Goal: Information Seeking & Learning: Learn about a topic

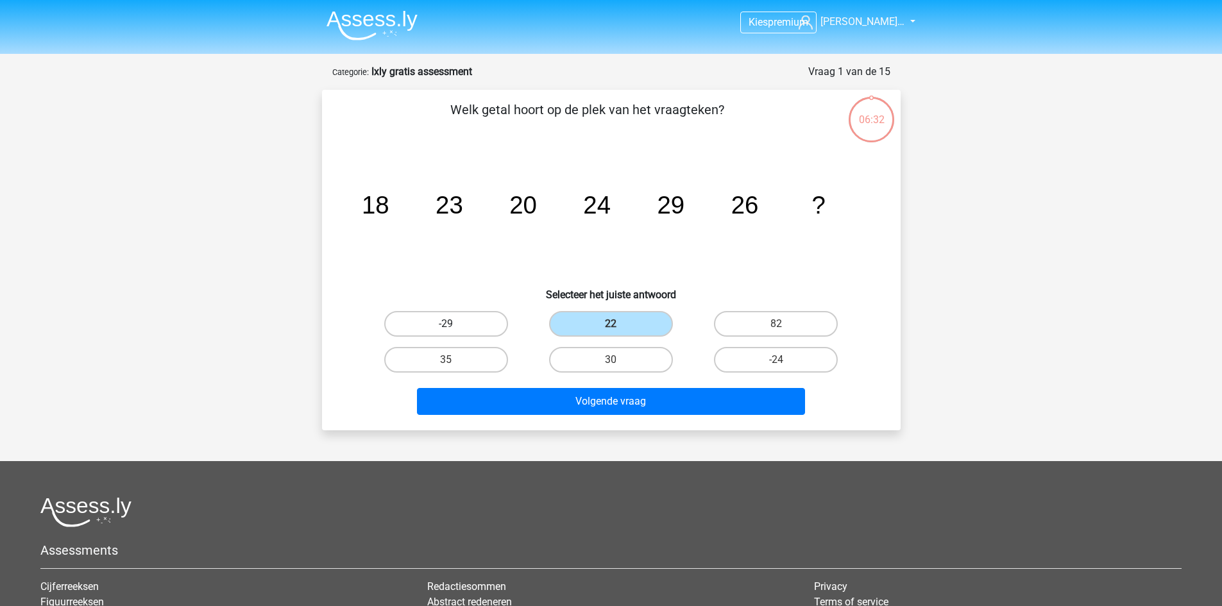
click at [441, 323] on label "-29" at bounding box center [446, 324] width 124 height 26
click at [446, 324] on input "-29" at bounding box center [450, 328] width 8 height 8
radio input "true"
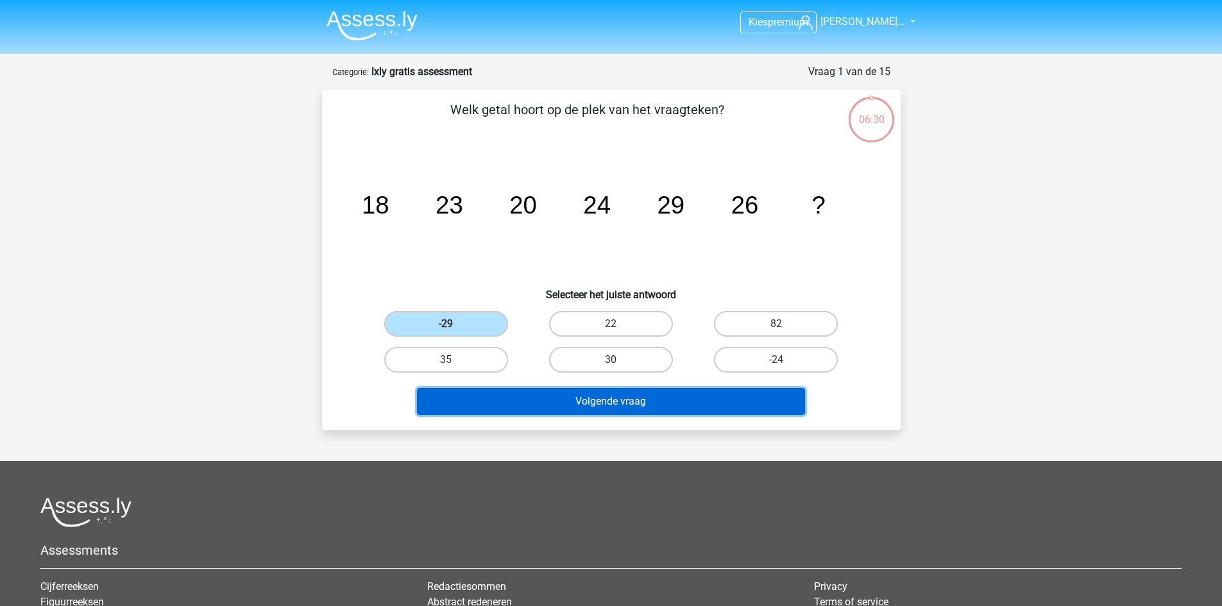
click at [616, 398] on button "Volgende vraag" at bounding box center [611, 401] width 388 height 27
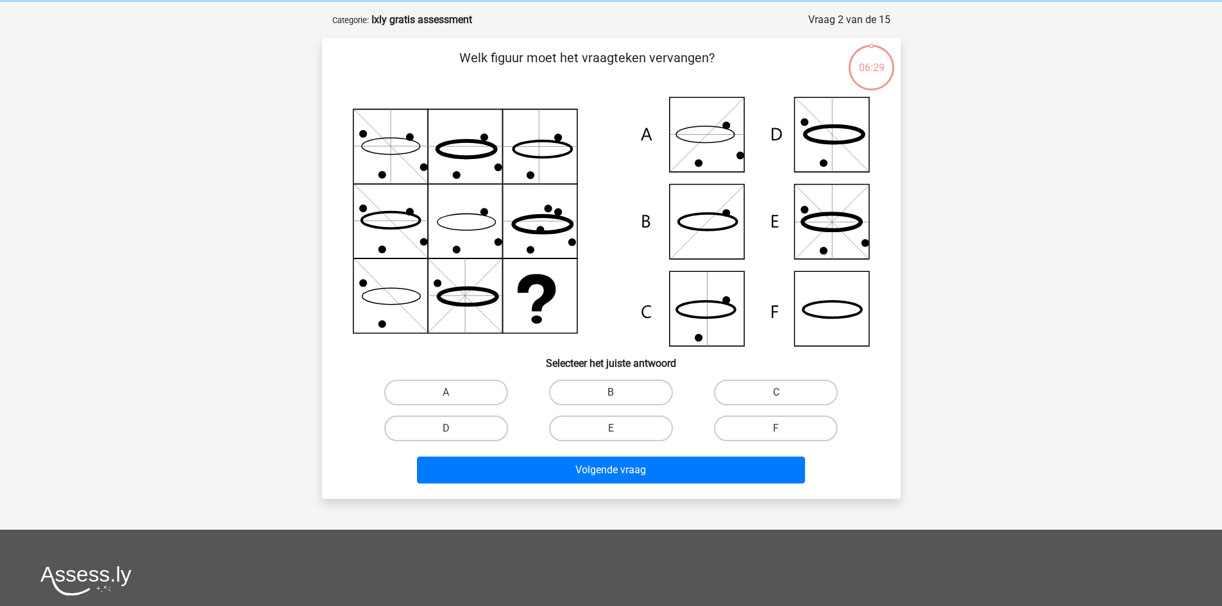
scroll to position [64, 0]
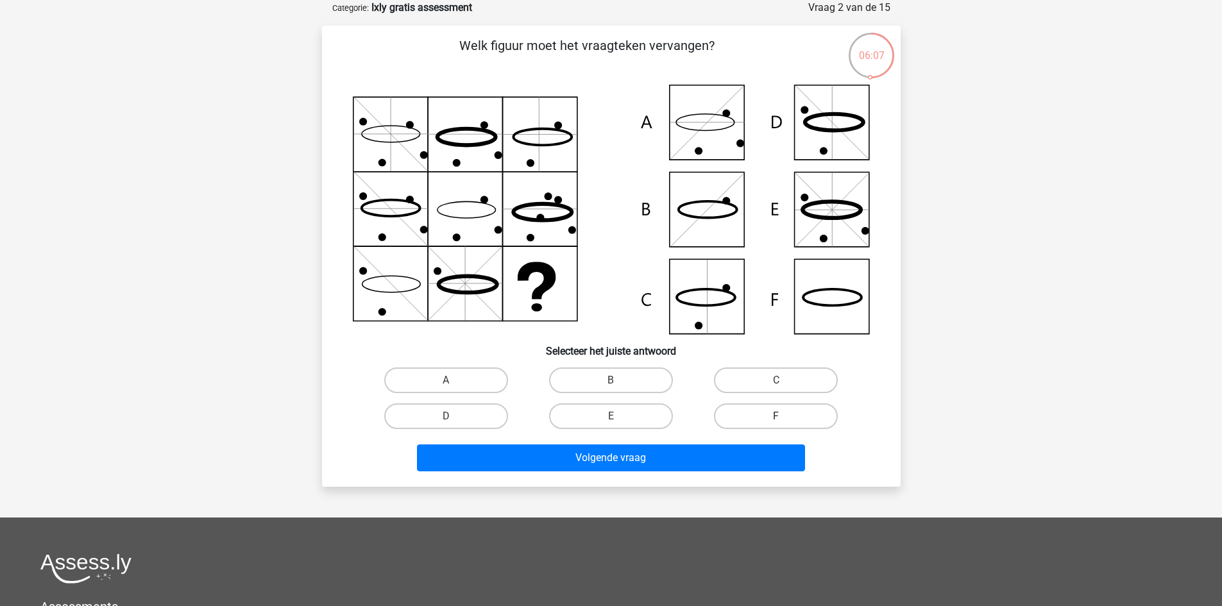
click at [801, 412] on label "F" at bounding box center [776, 416] width 124 height 26
click at [785, 416] on input "F" at bounding box center [780, 420] width 8 height 8
radio input "true"
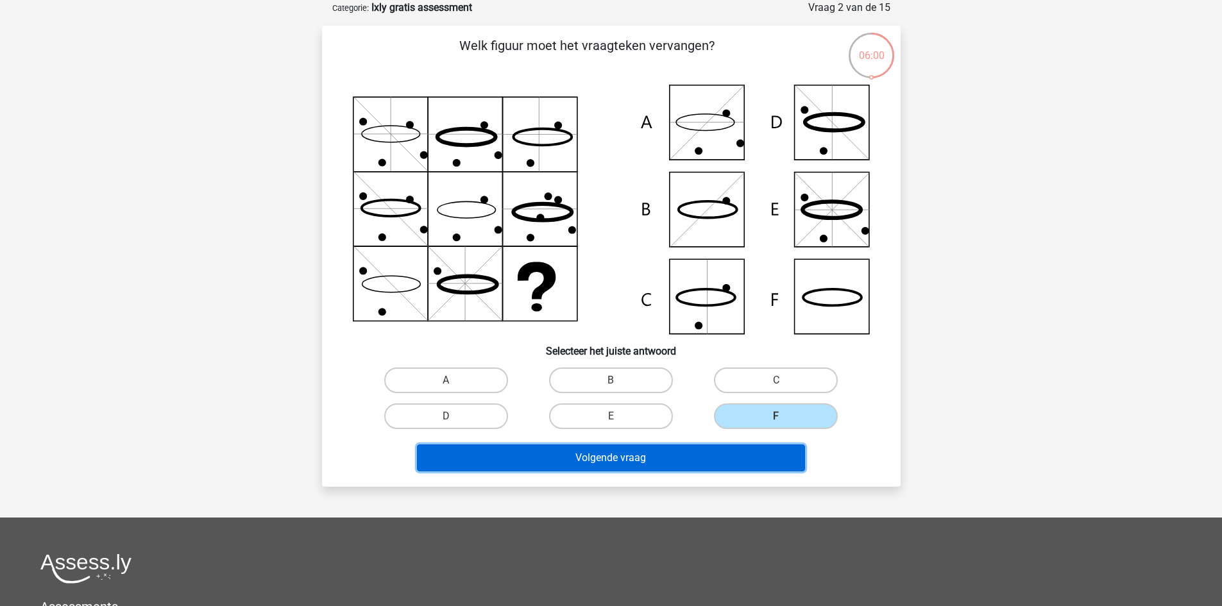
click at [612, 458] on button "Volgende vraag" at bounding box center [611, 458] width 388 height 27
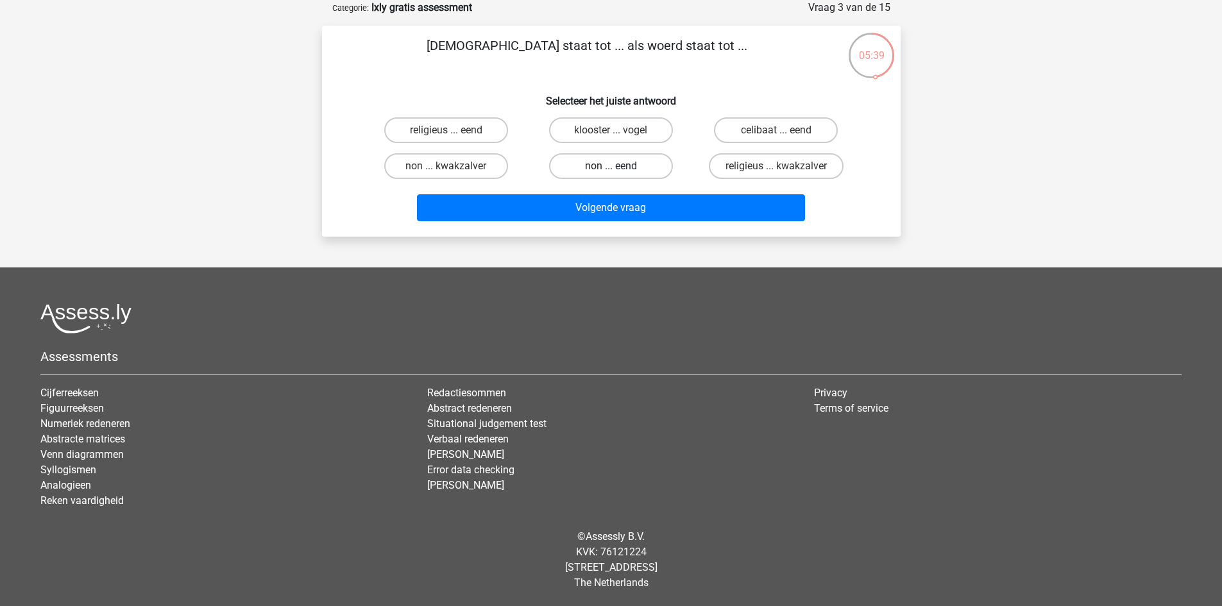
click at [606, 165] on label "non ... eend" at bounding box center [611, 166] width 124 height 26
click at [611, 166] on input "non ... eend" at bounding box center [615, 170] width 8 height 8
radio input "true"
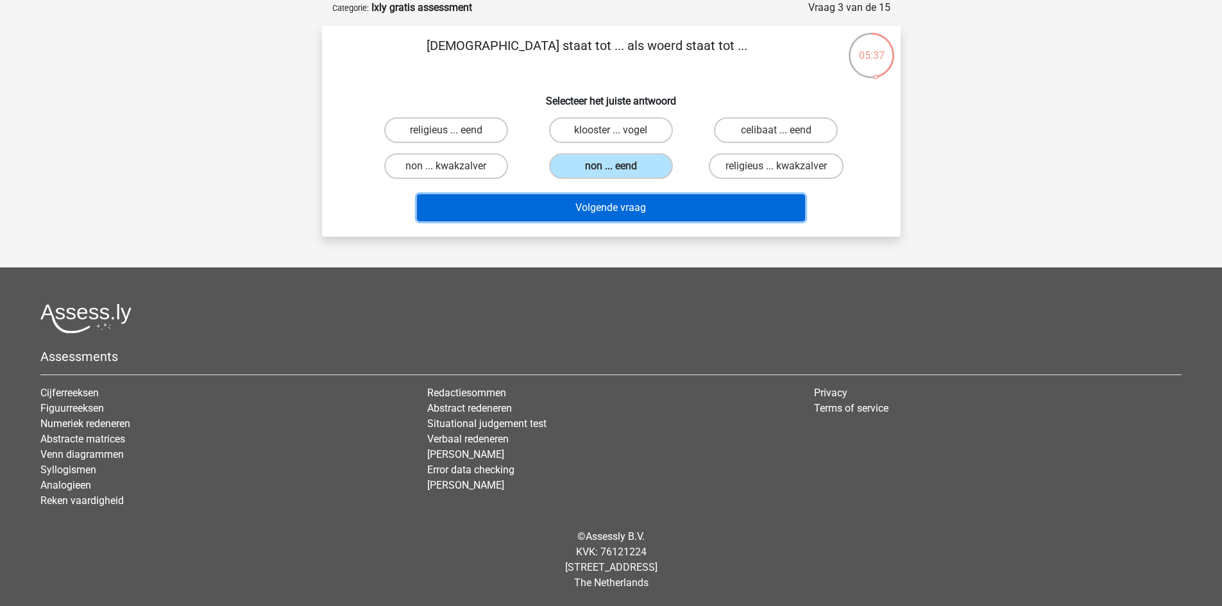
click at [606, 207] on button "Volgende vraag" at bounding box center [611, 207] width 388 height 27
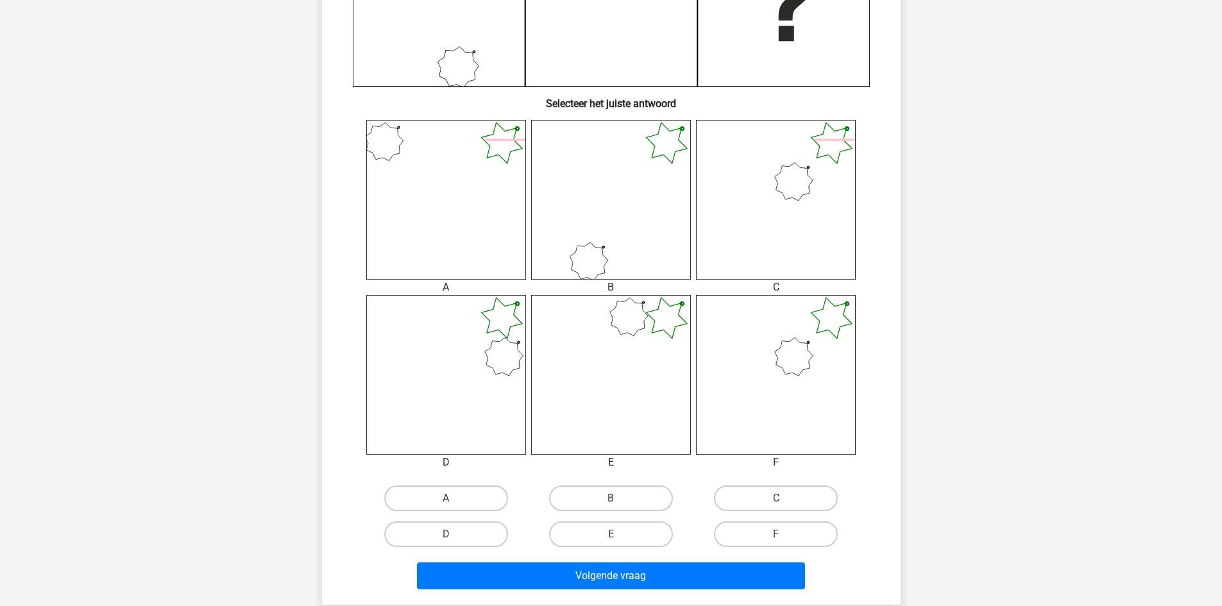
scroll to position [385, 0]
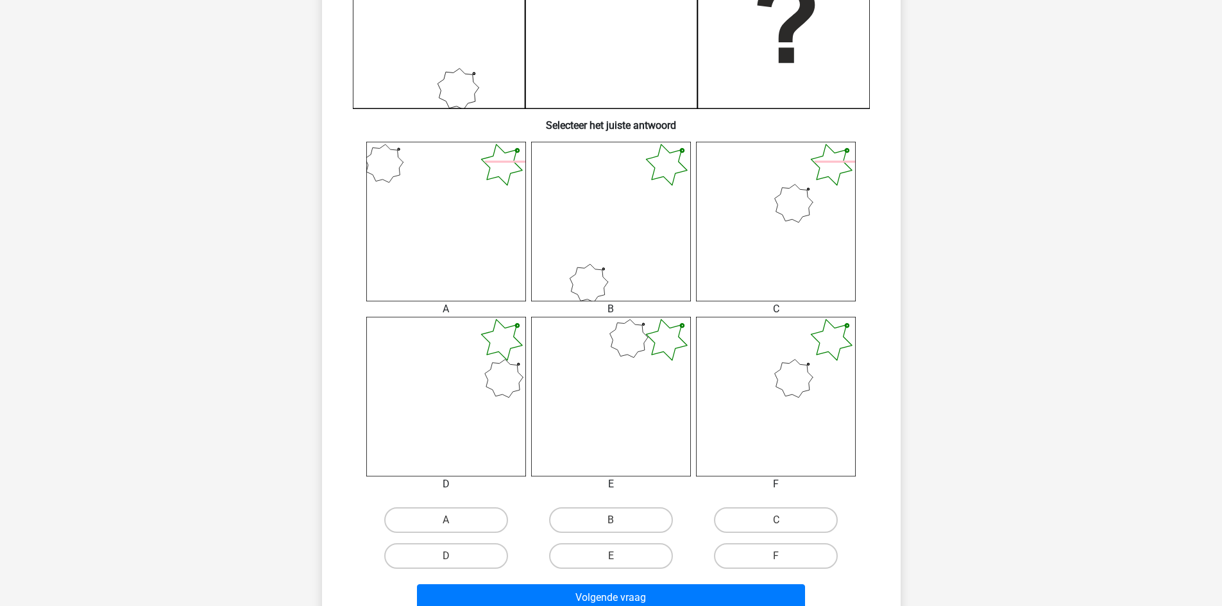
drag, startPoint x: 1005, startPoint y: 407, endPoint x: 947, endPoint y: 457, distance: 76.8
click at [947, 457] on div "Kies premium Nicolaas Will… nico.rast@gmail.com" at bounding box center [611, 305] width 1222 height 1381
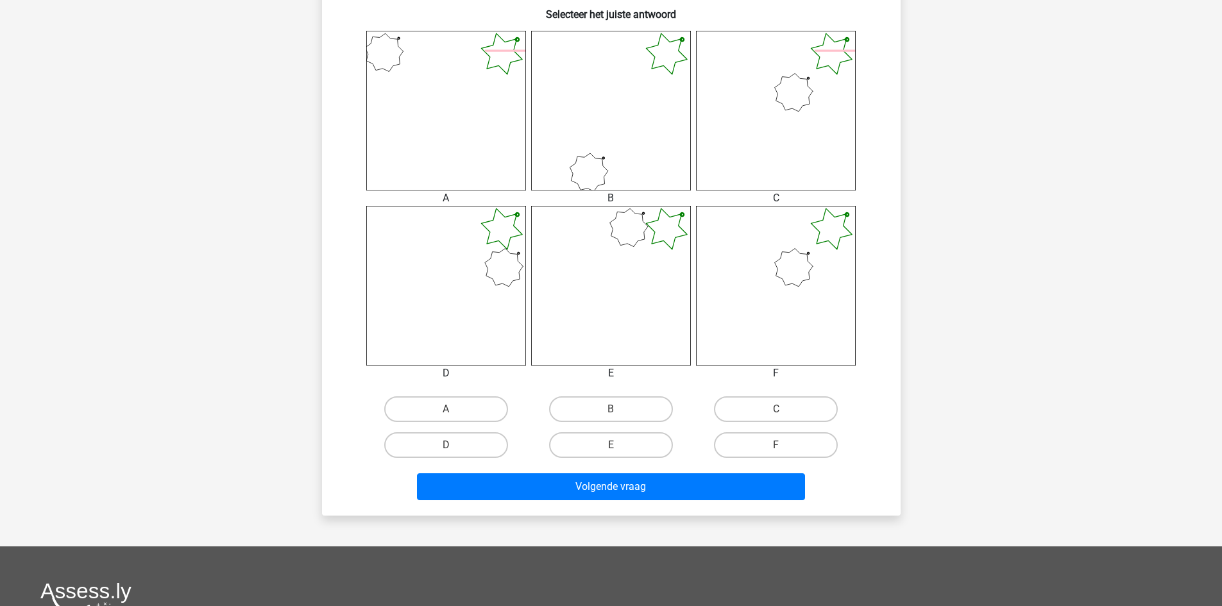
scroll to position [513, 0]
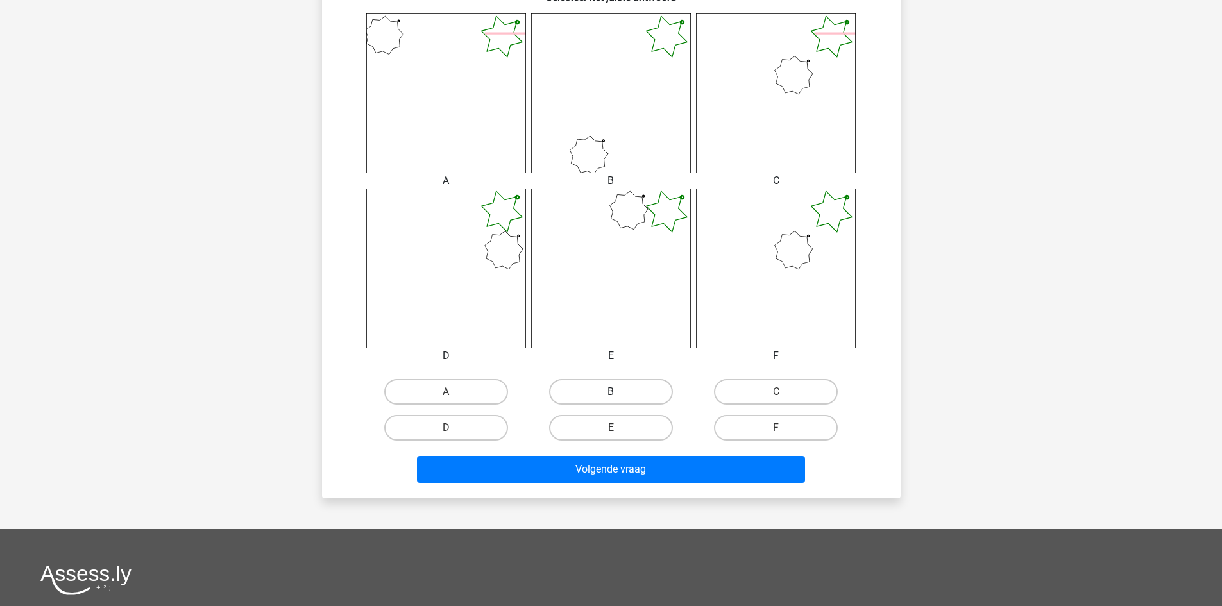
click at [595, 395] on label "B" at bounding box center [611, 392] width 124 height 26
click at [611, 395] on input "B" at bounding box center [615, 396] width 8 height 8
radio input "true"
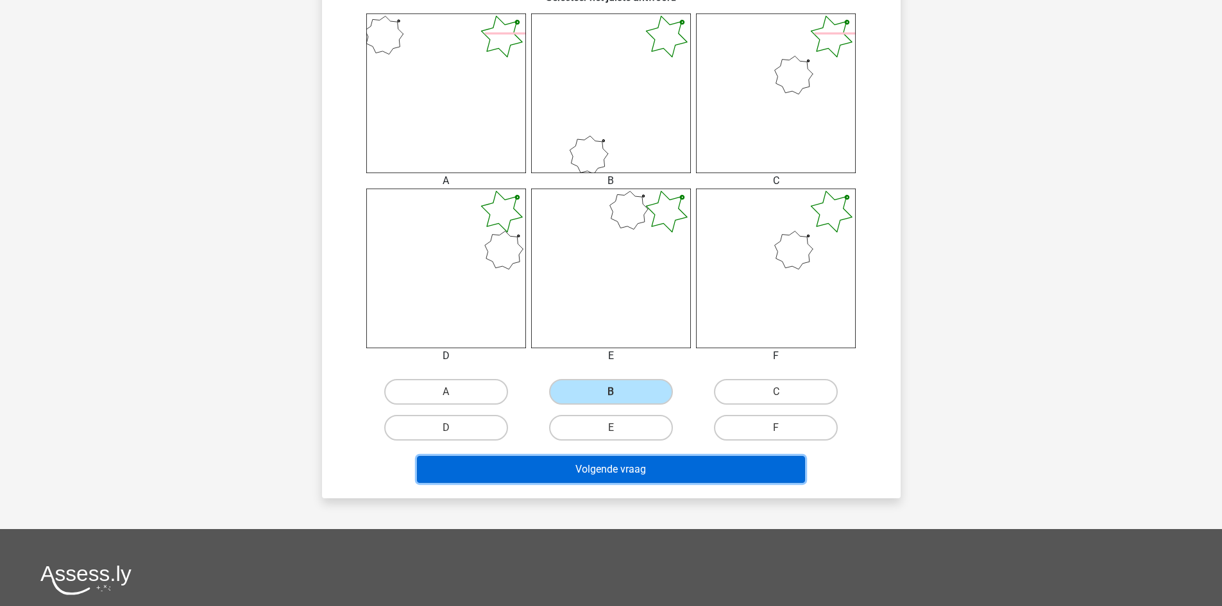
click at [617, 470] on button "Volgende vraag" at bounding box center [611, 469] width 388 height 27
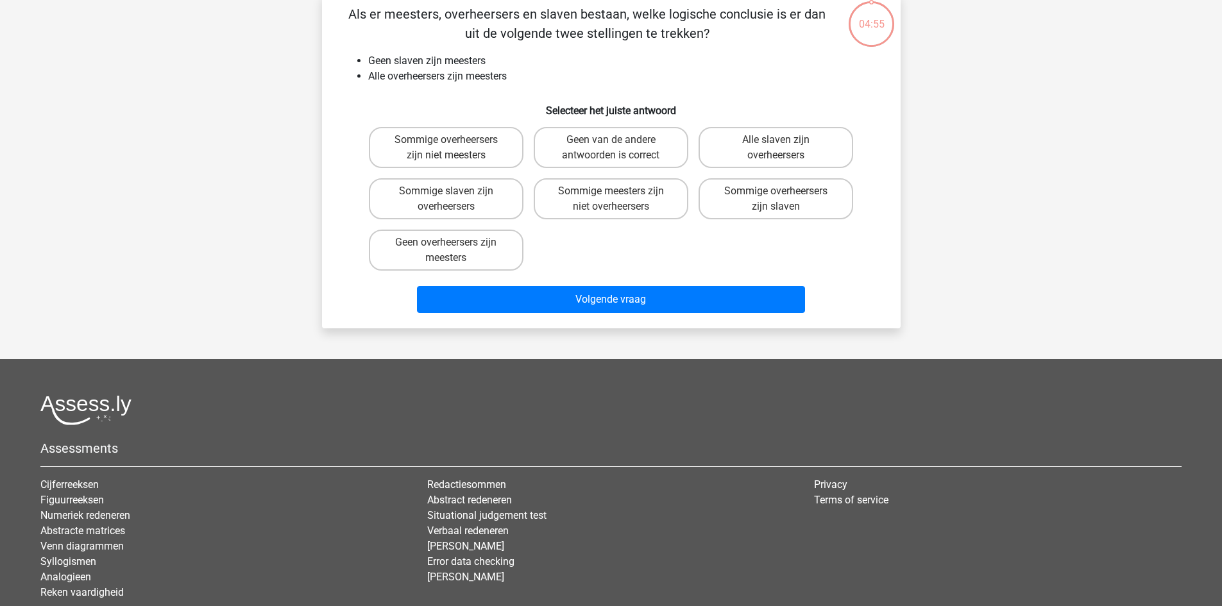
scroll to position [64, 0]
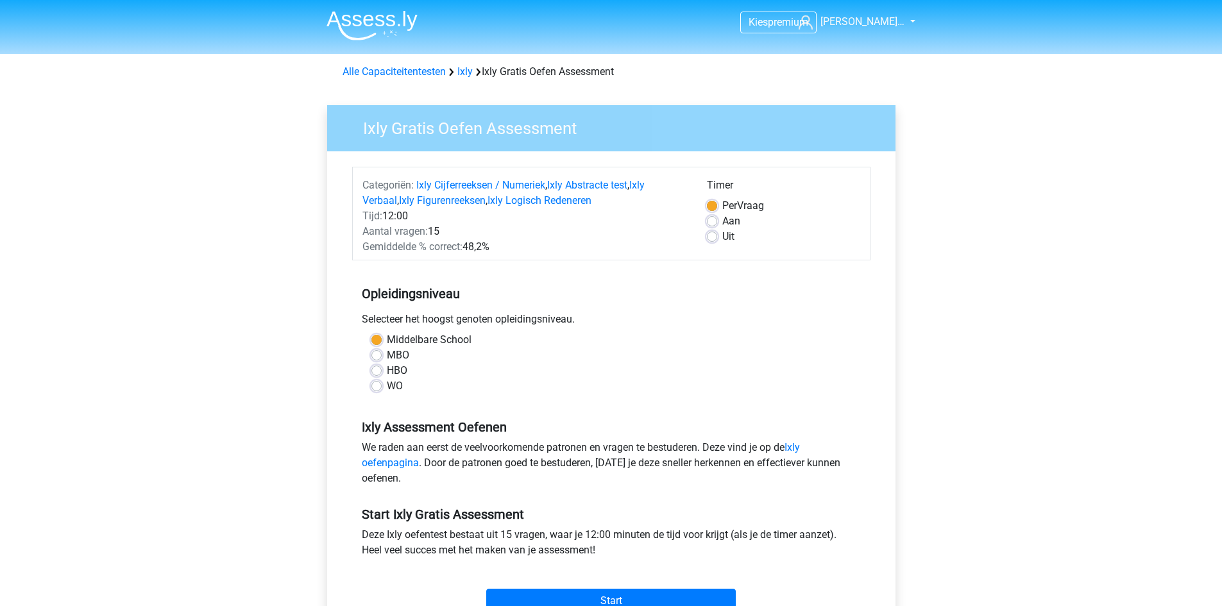
scroll to position [128, 0]
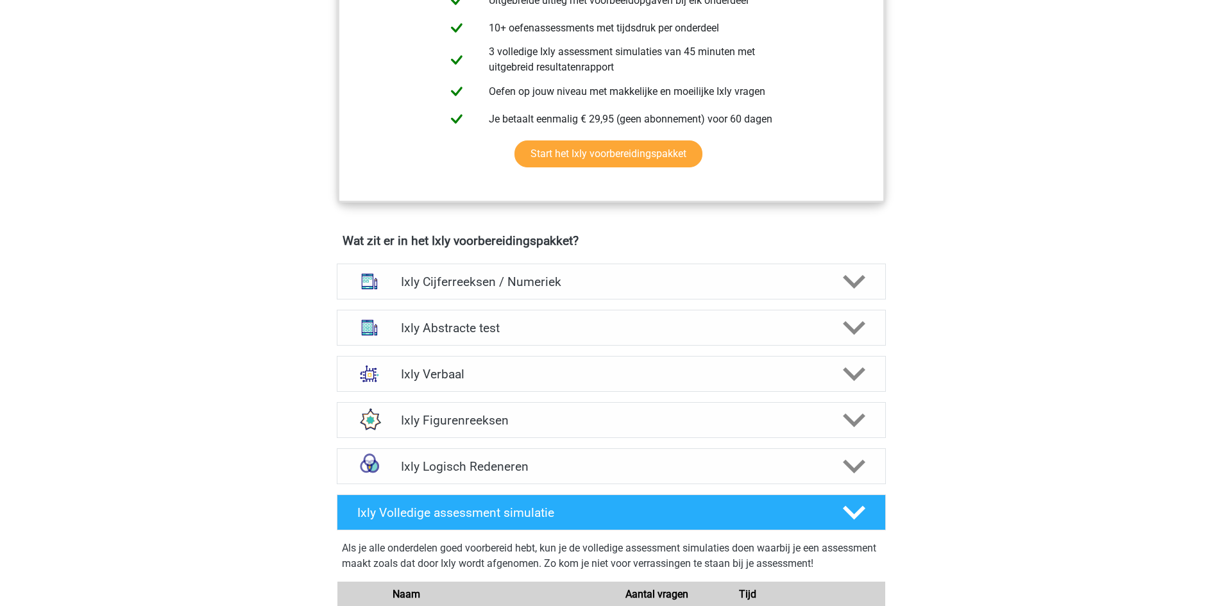
scroll to position [706, 0]
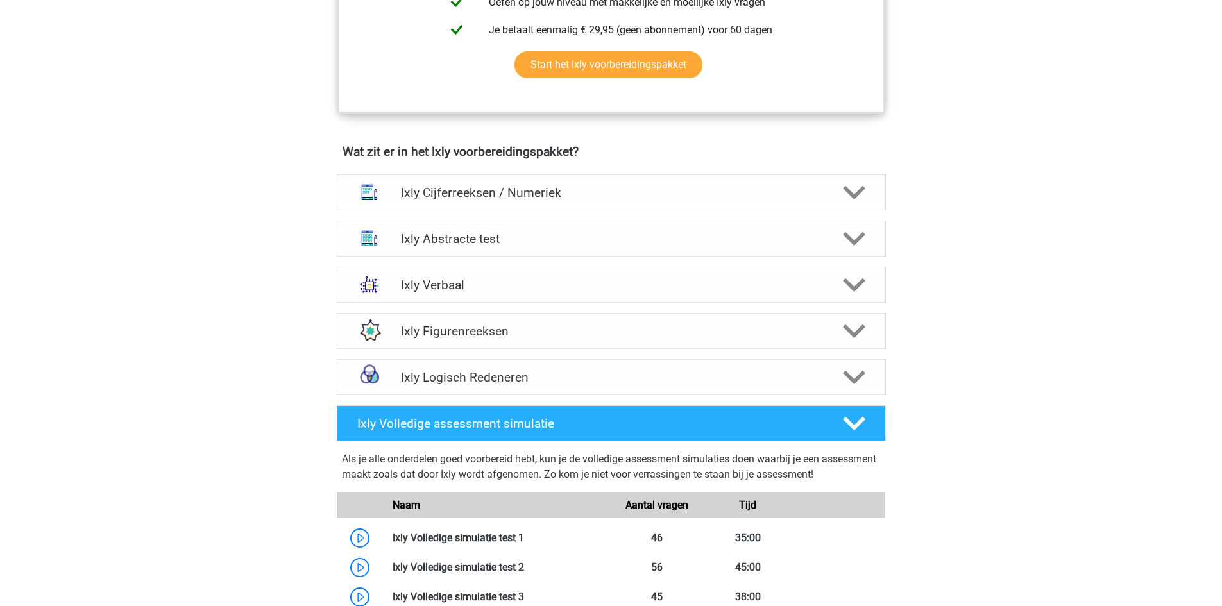
click at [856, 194] on polygon at bounding box center [854, 192] width 22 height 14
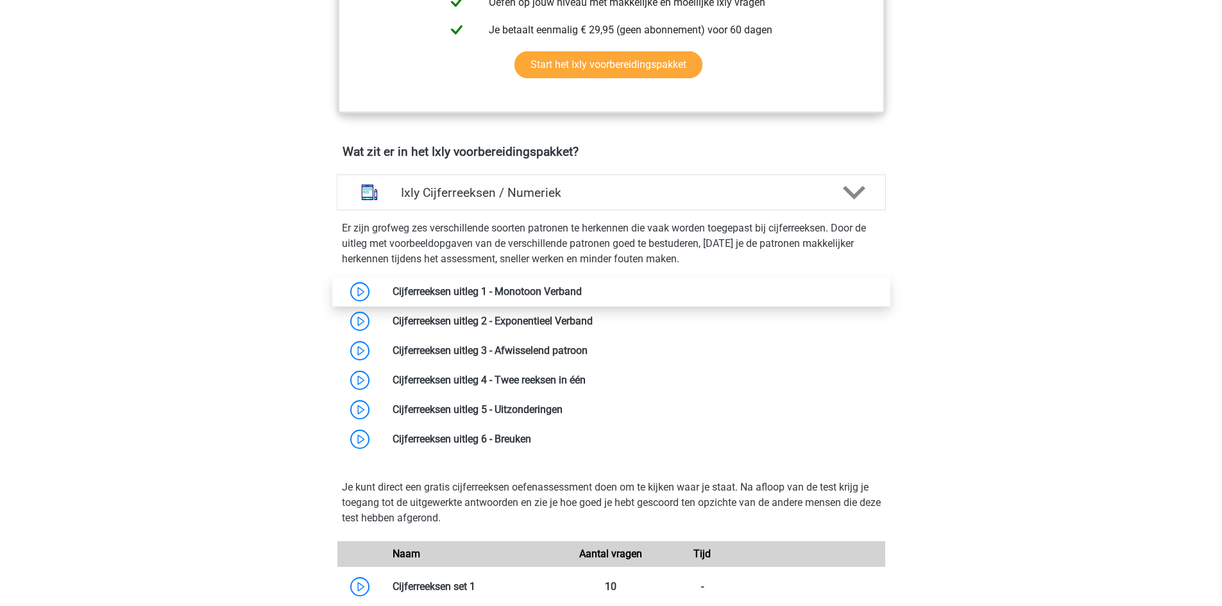
click link
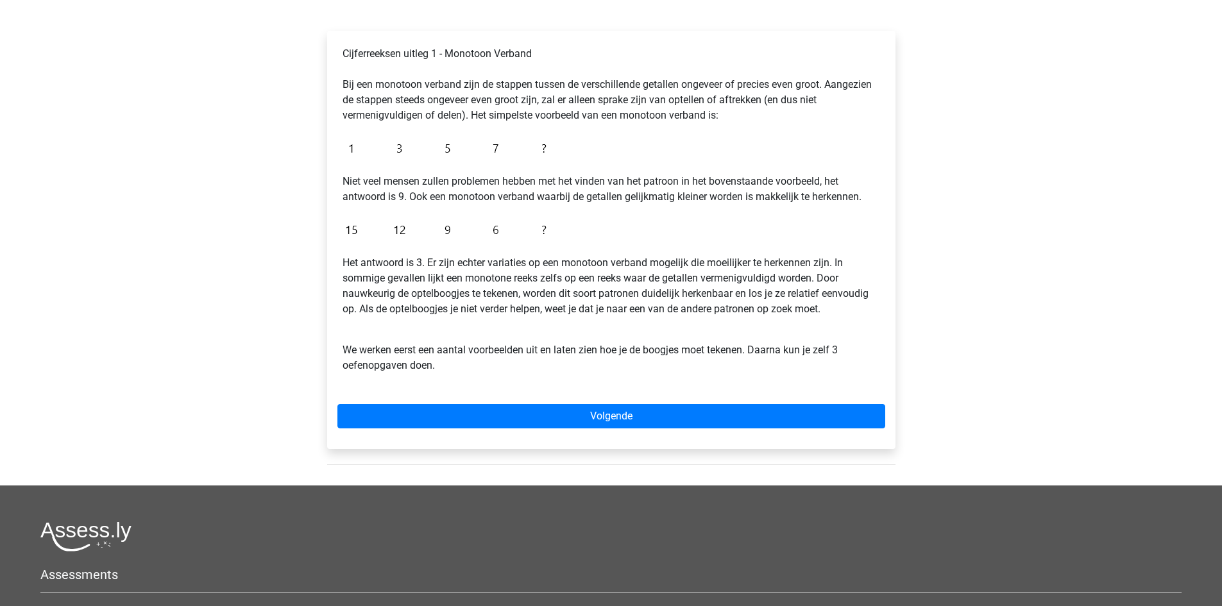
scroll to position [192, 0]
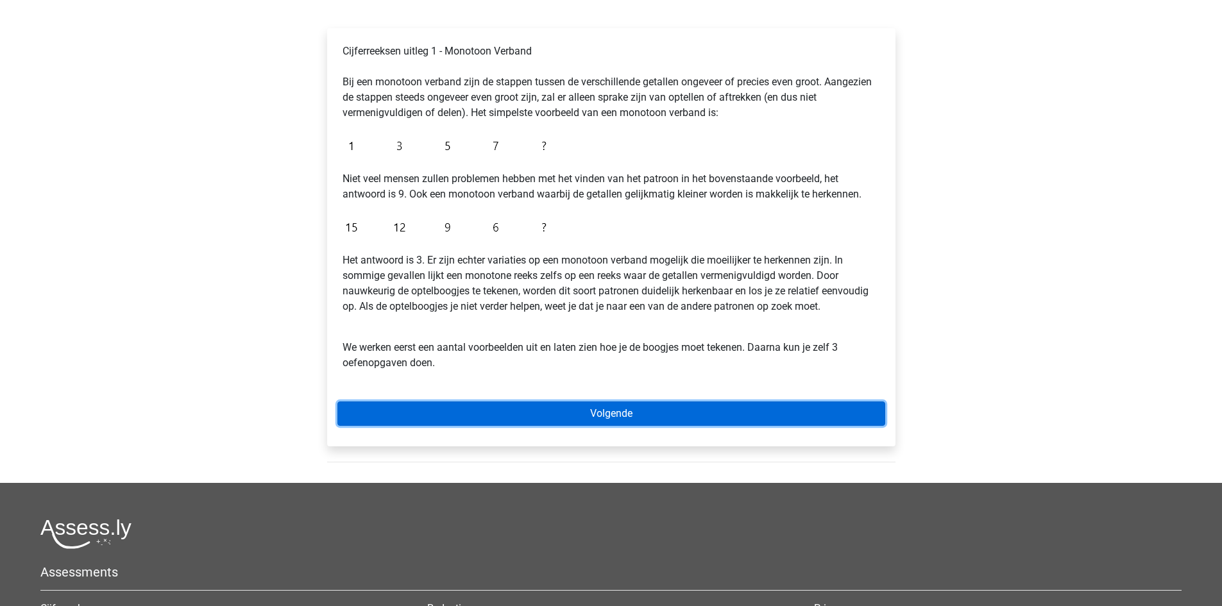
click at [619, 412] on link "Volgende" at bounding box center [611, 414] width 548 height 24
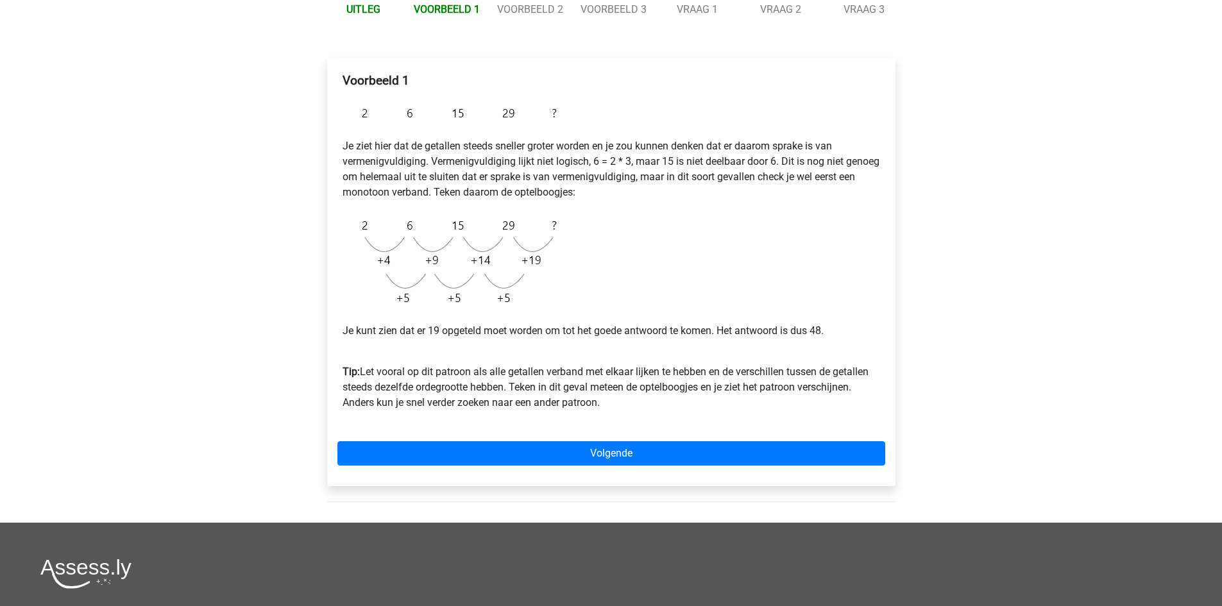
scroll to position [192, 0]
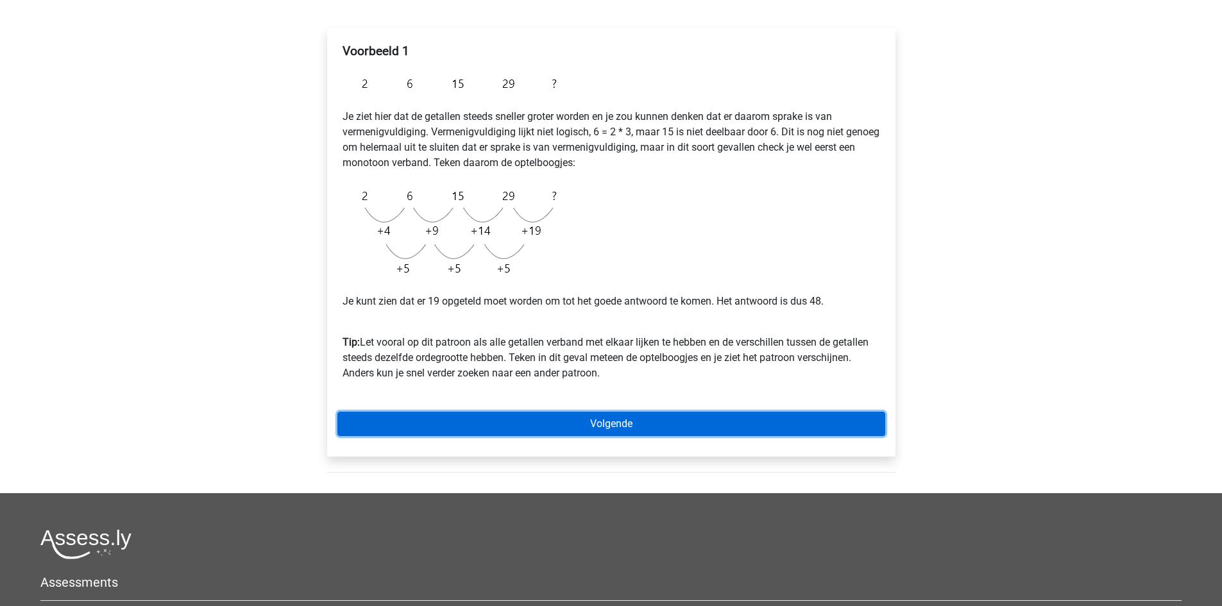
click at [597, 426] on link "Volgende" at bounding box center [611, 424] width 548 height 24
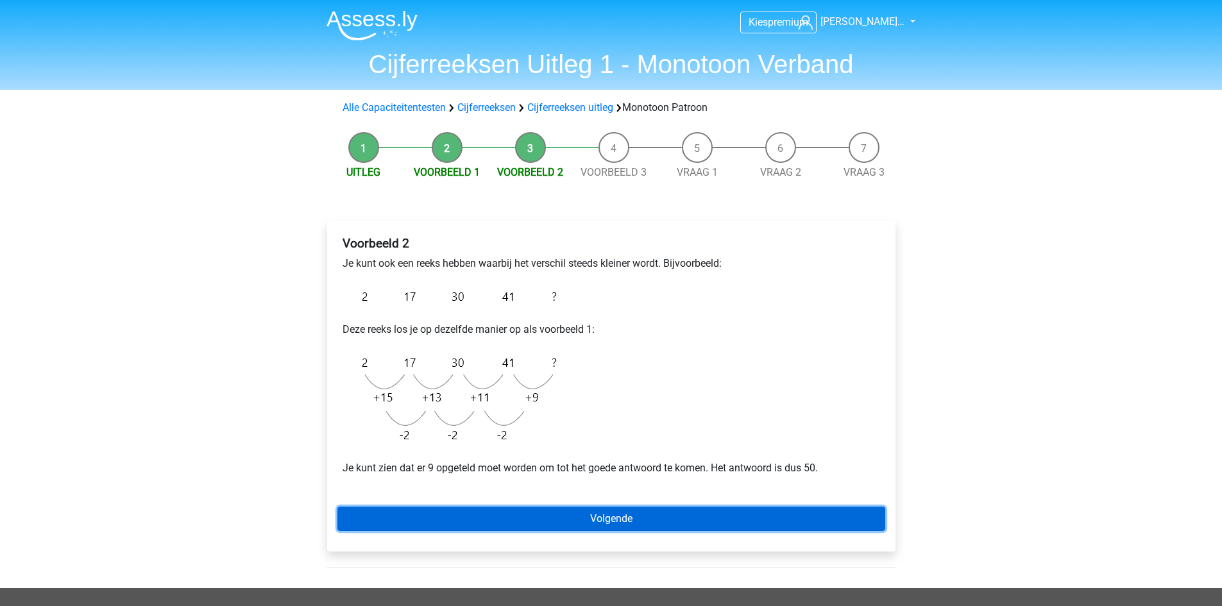
click at [602, 516] on link "Volgende" at bounding box center [611, 519] width 548 height 24
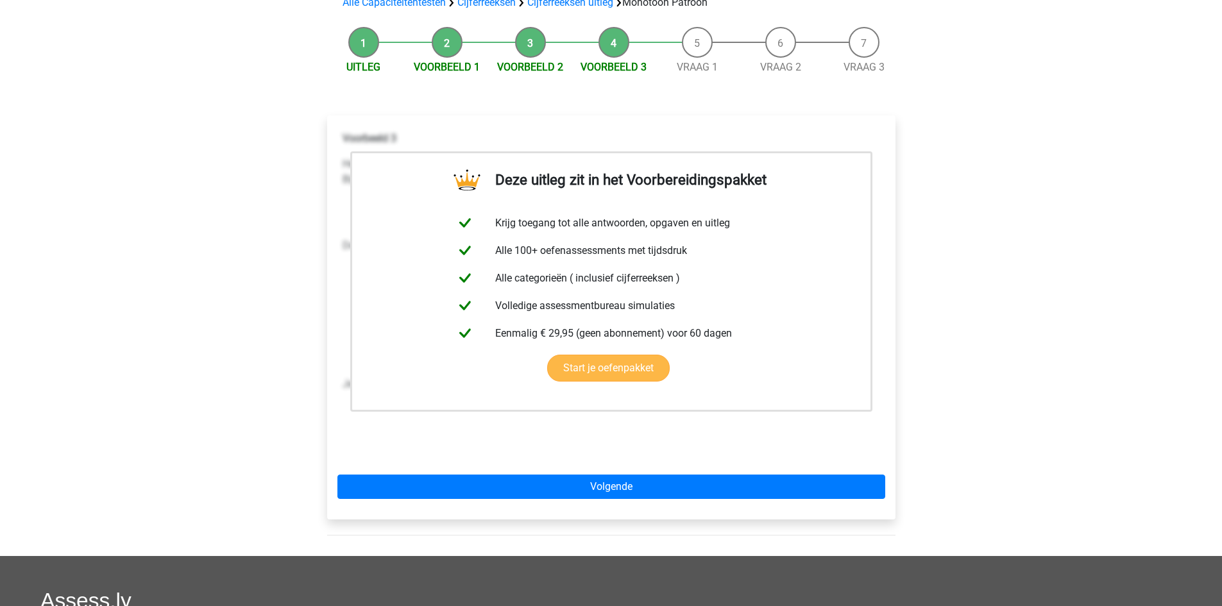
scroll to position [128, 0]
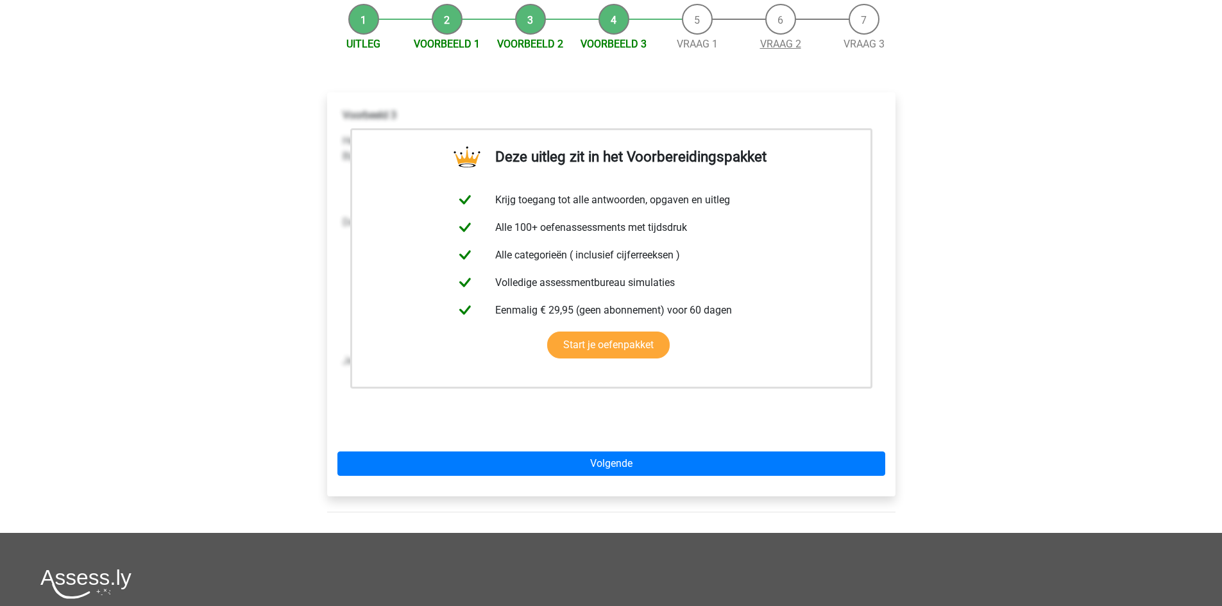
click at [778, 40] on link "Vraag 2" at bounding box center [780, 44] width 41 height 12
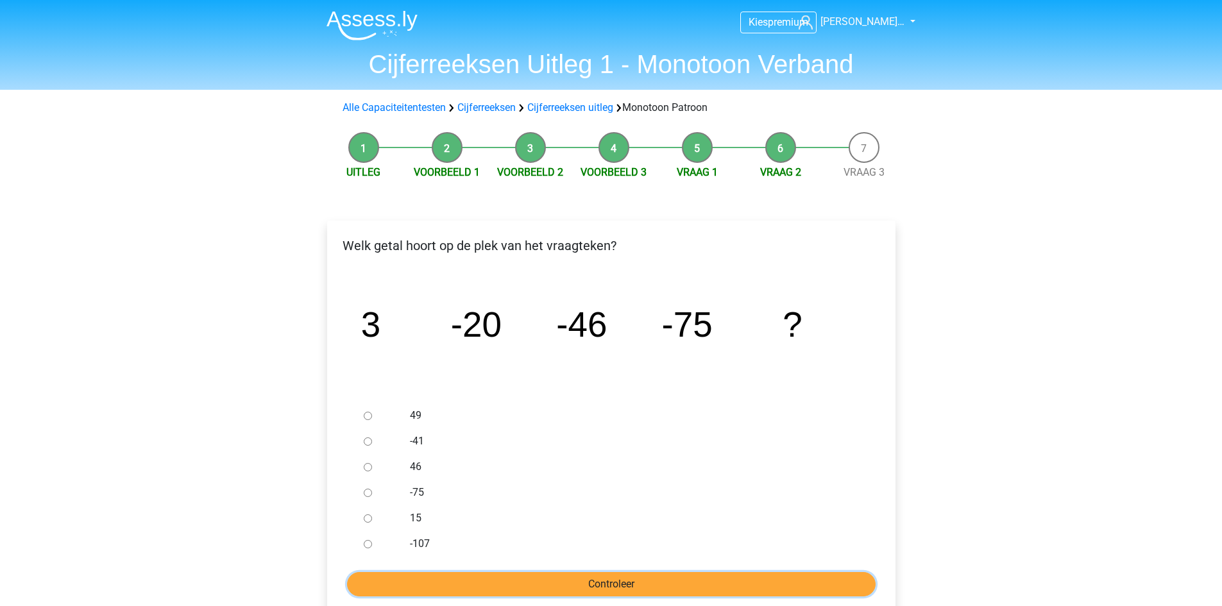
click at [610, 581] on input "Controleer" at bounding box center [611, 584] width 529 height 24
click at [368, 546] on input "-107" at bounding box center [368, 544] width 8 height 8
radio input "true"
click at [624, 582] on input "Controleer" at bounding box center [611, 584] width 529 height 24
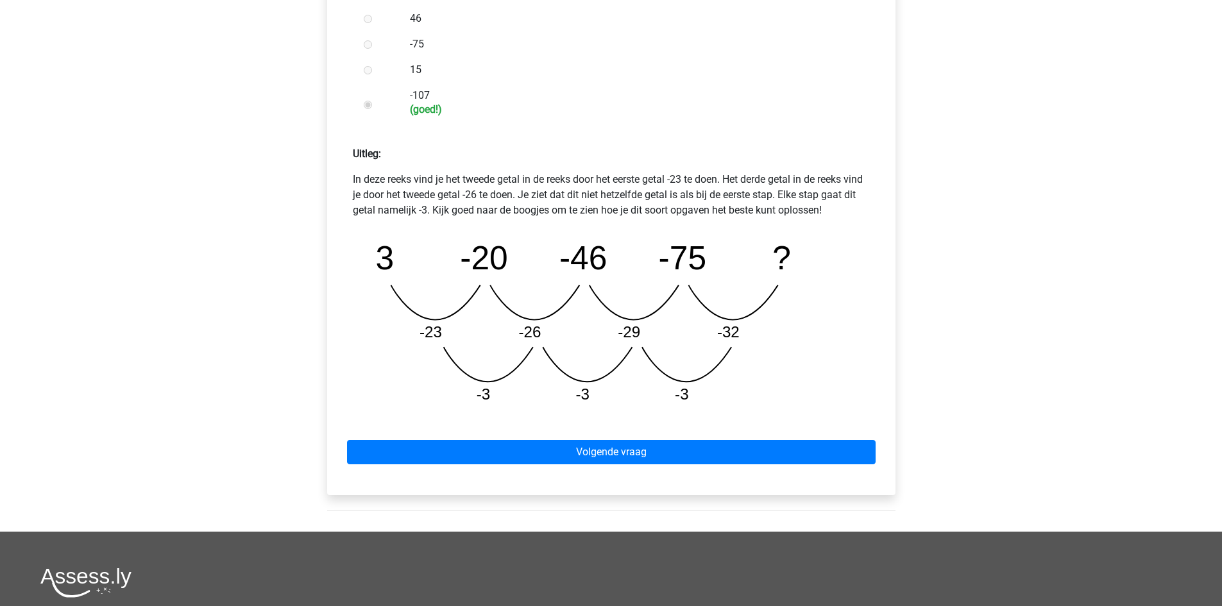
scroll to position [449, 0]
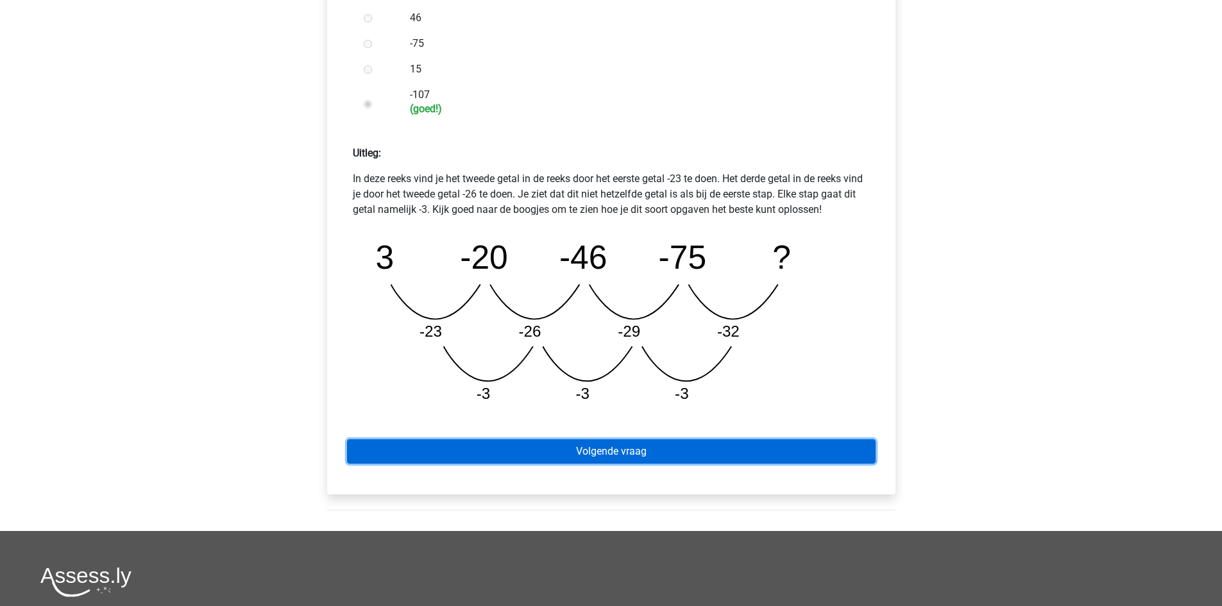
click at [643, 459] on link "Volgende vraag" at bounding box center [611, 451] width 529 height 24
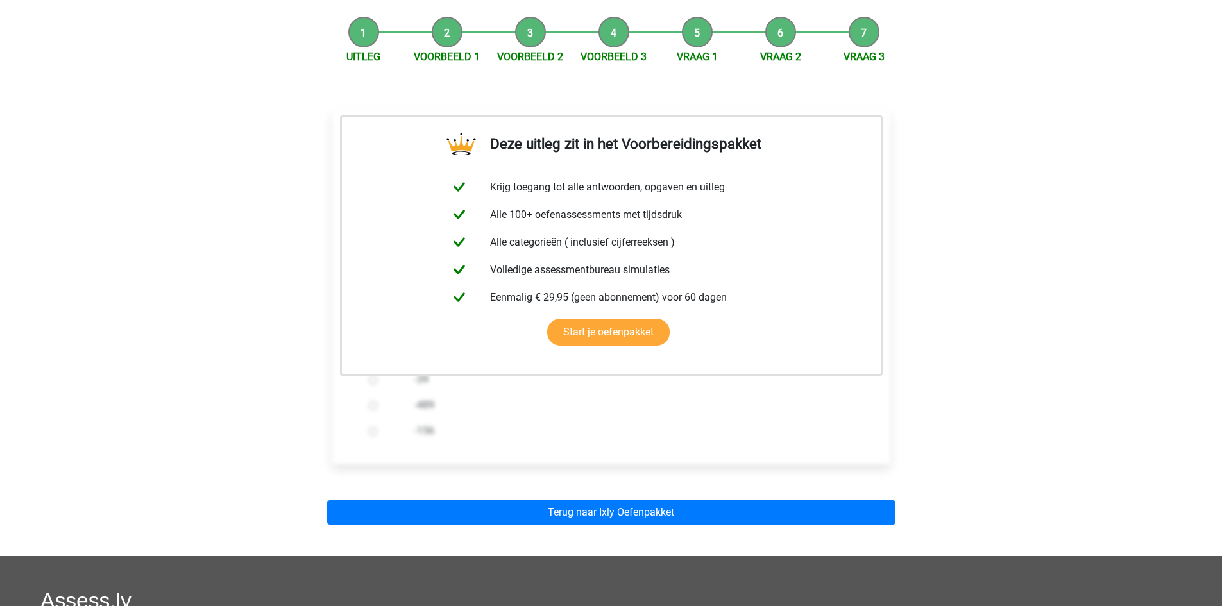
scroll to position [192, 0]
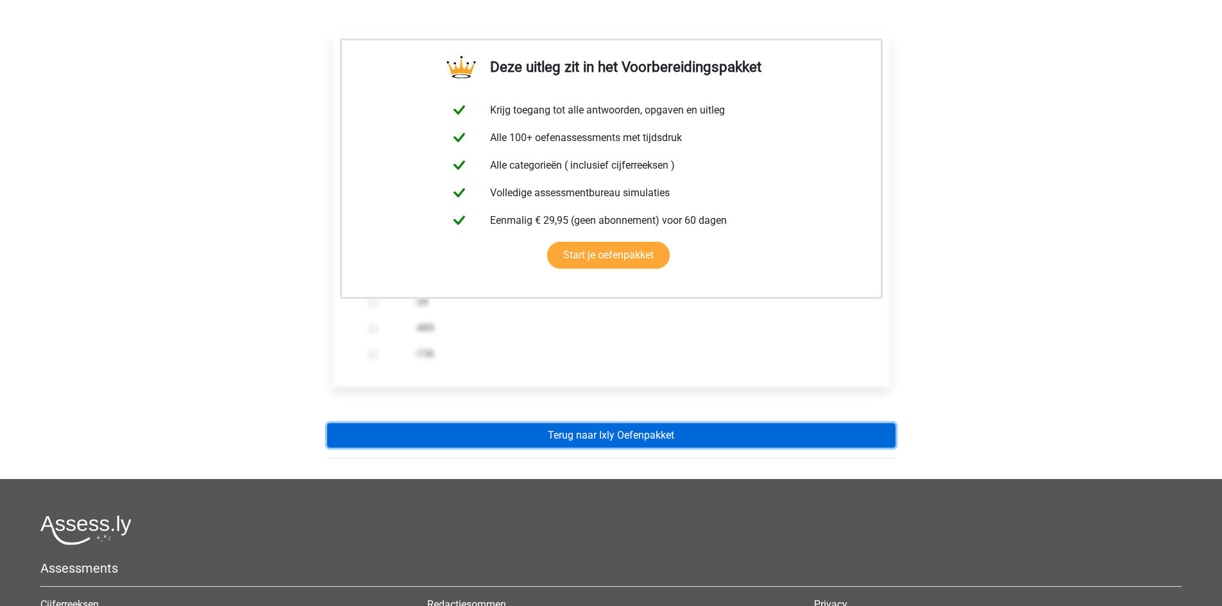
click at [684, 437] on link "Terug naar Ixly Oefenpakket" at bounding box center [611, 435] width 568 height 24
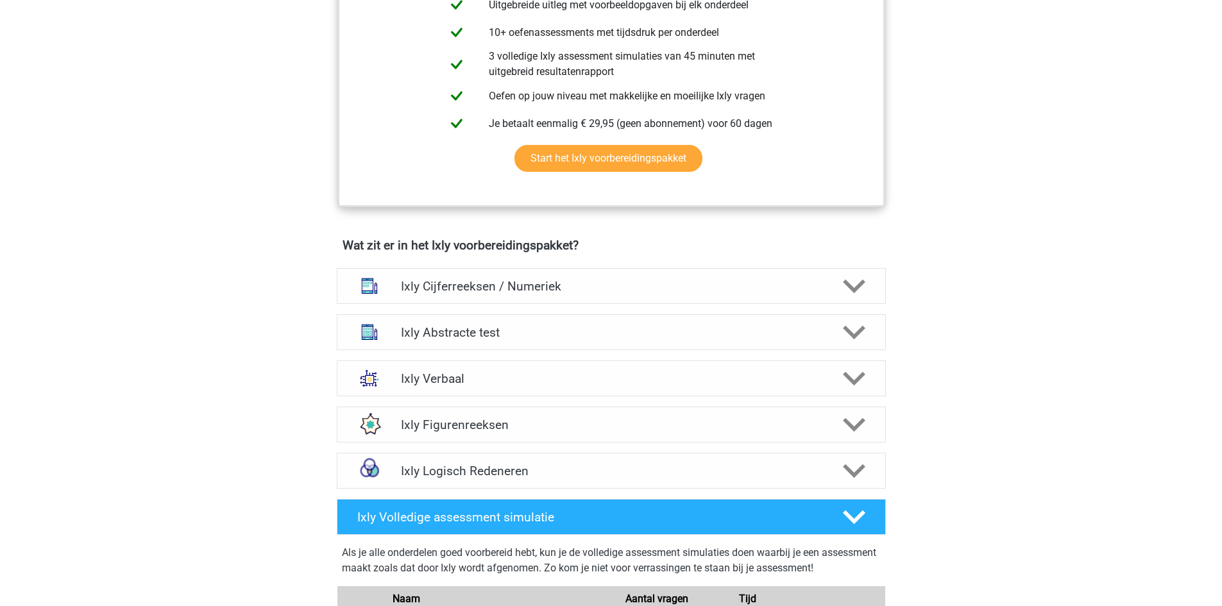
scroll to position [641, 0]
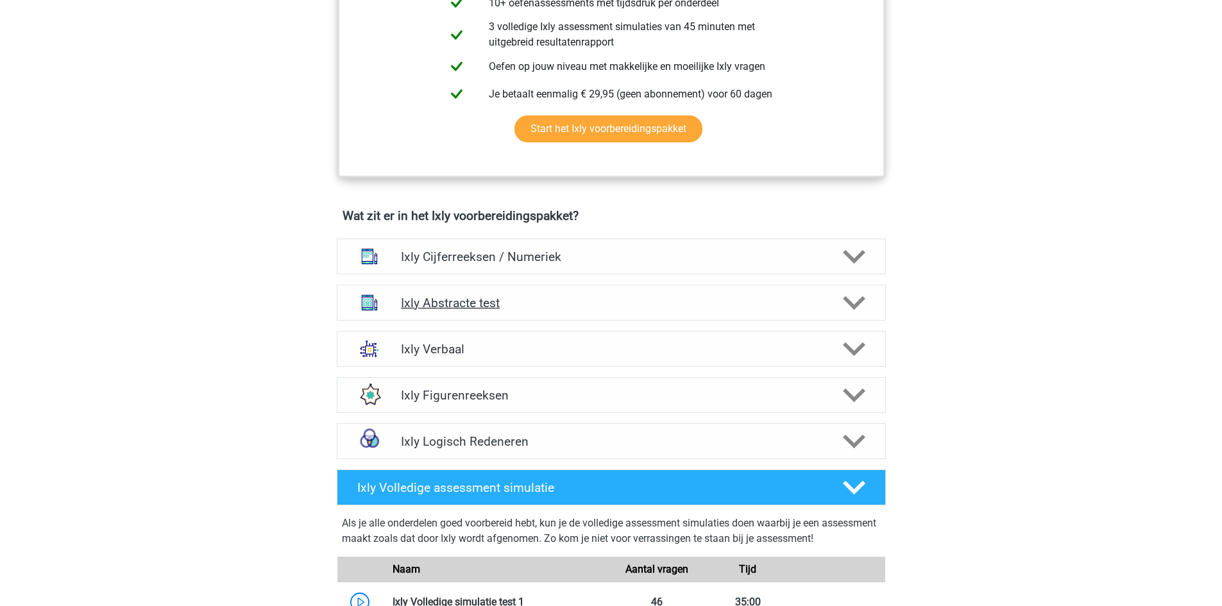
click at [854, 301] on icon at bounding box center [854, 303] width 22 height 22
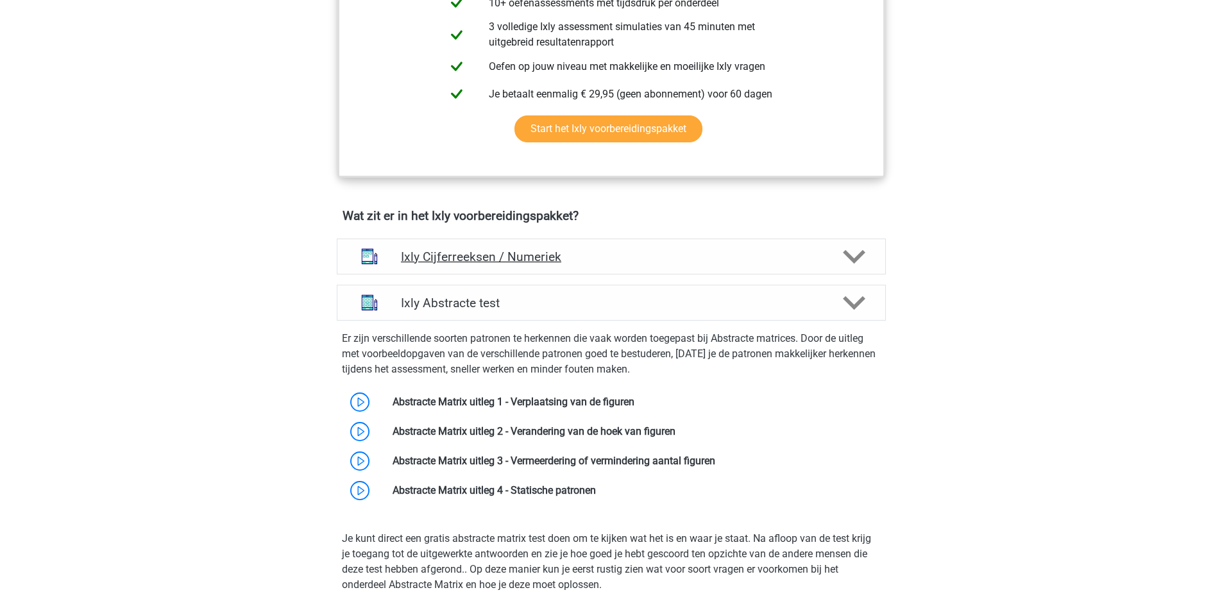
click at [856, 254] on icon at bounding box center [854, 257] width 22 height 22
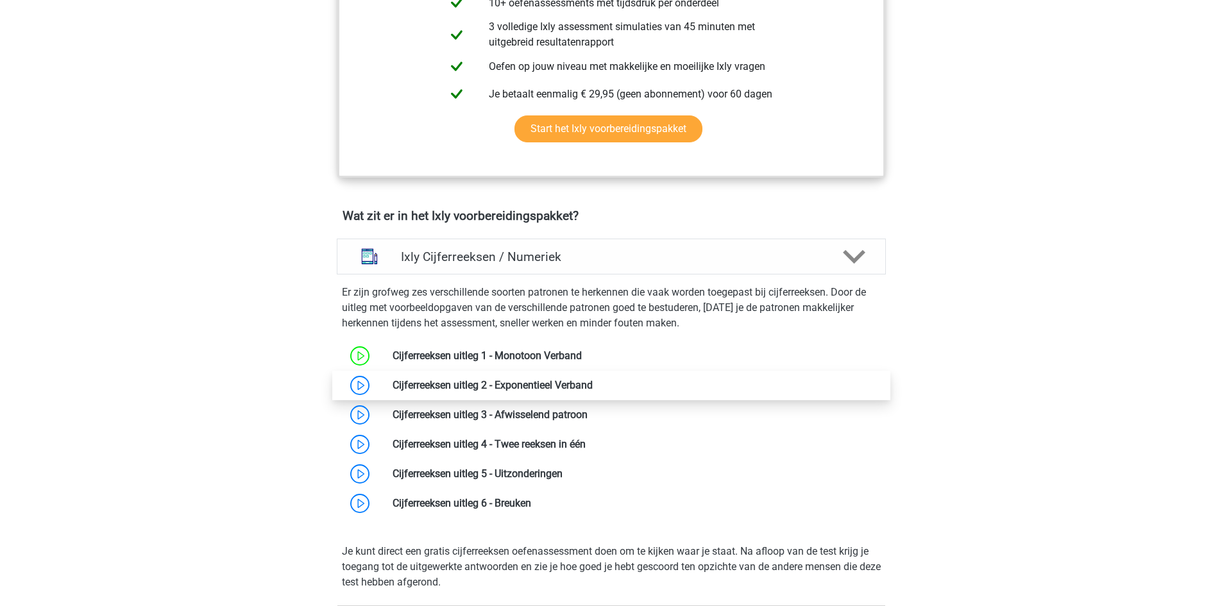
click at [593, 384] on link at bounding box center [593, 385] width 0 height 12
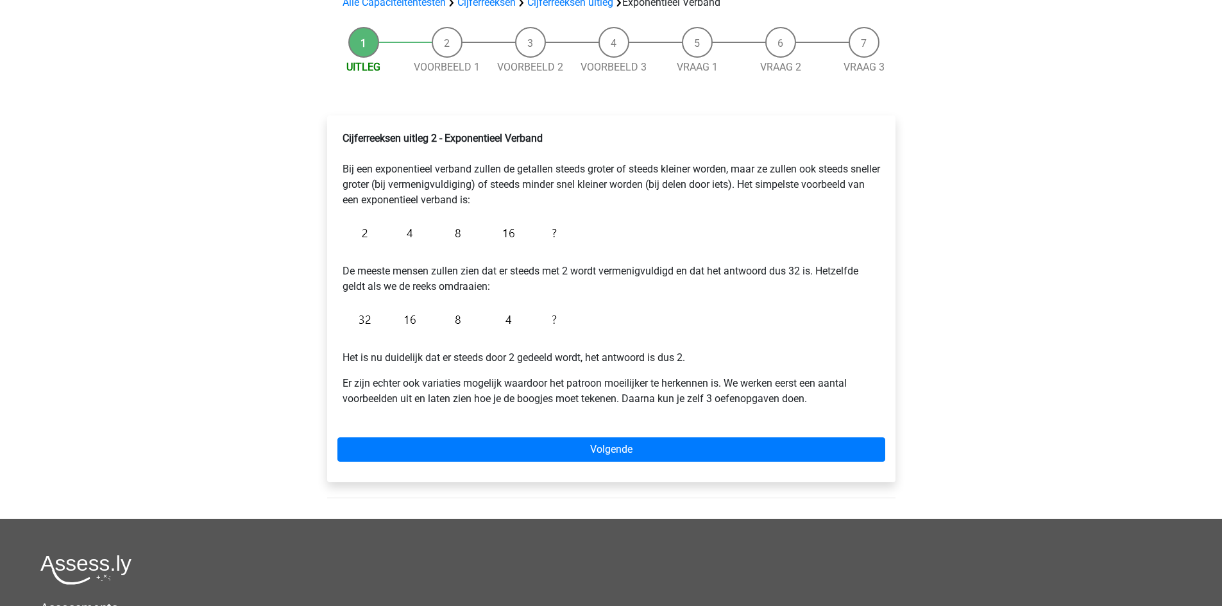
scroll to position [128, 0]
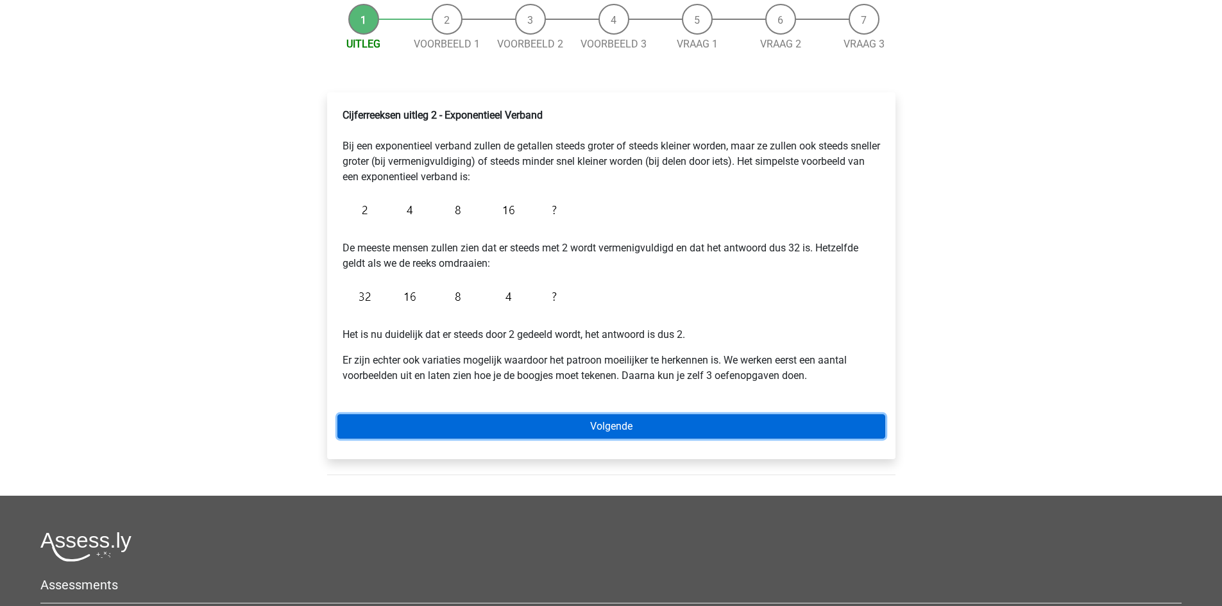
click at [620, 424] on link "Volgende" at bounding box center [611, 426] width 548 height 24
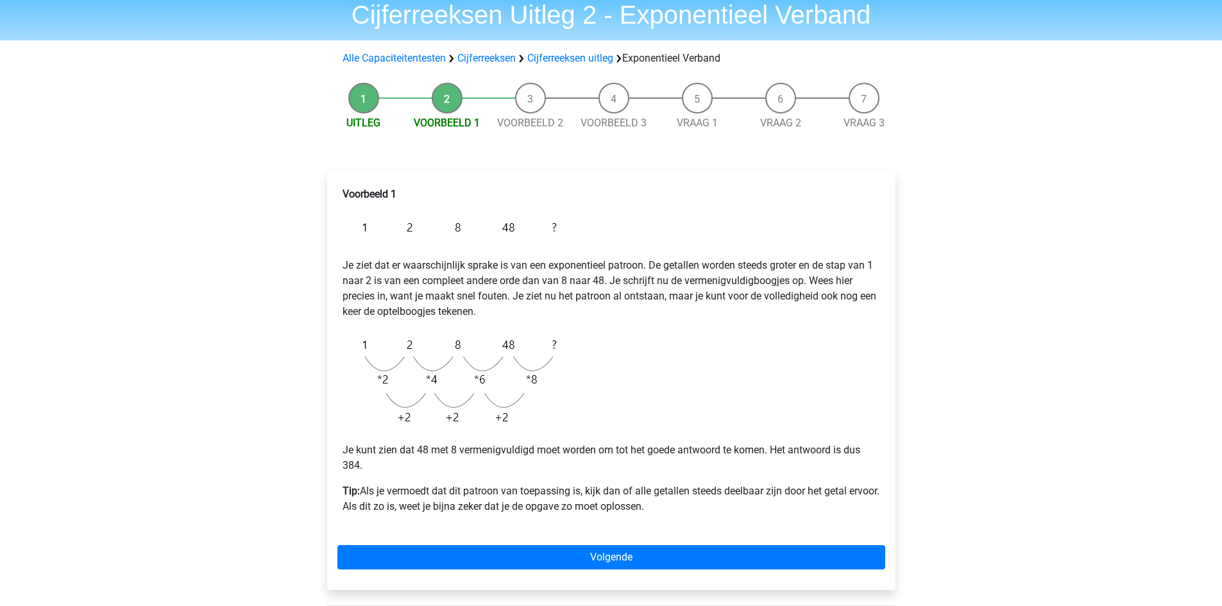
scroll to position [128, 0]
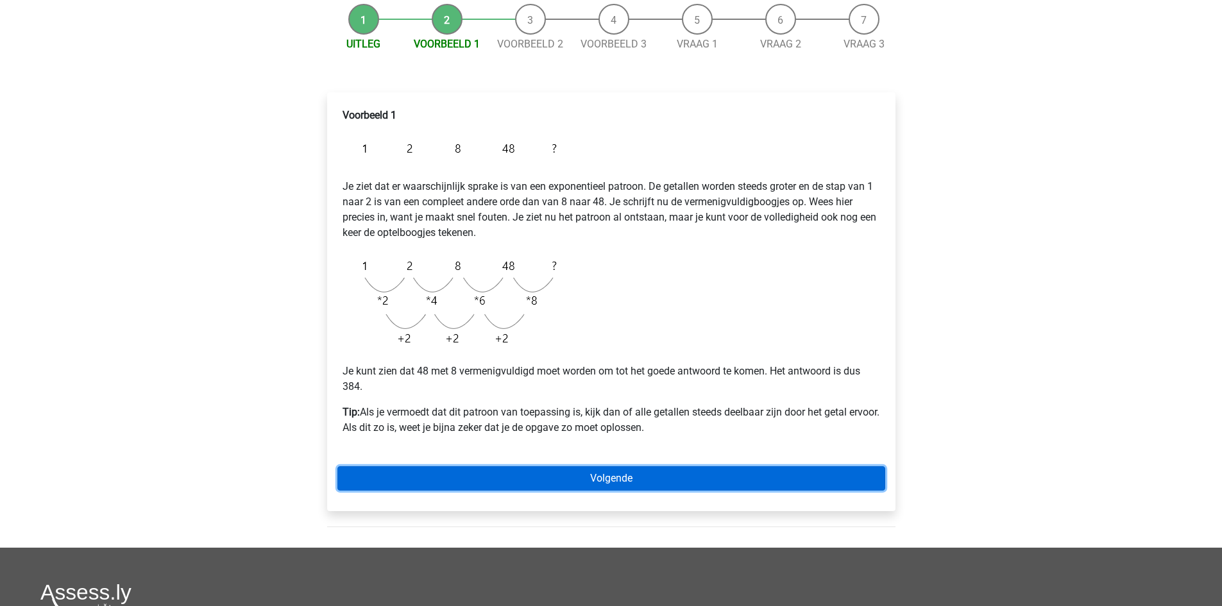
click at [622, 481] on link "Volgende" at bounding box center [611, 478] width 548 height 24
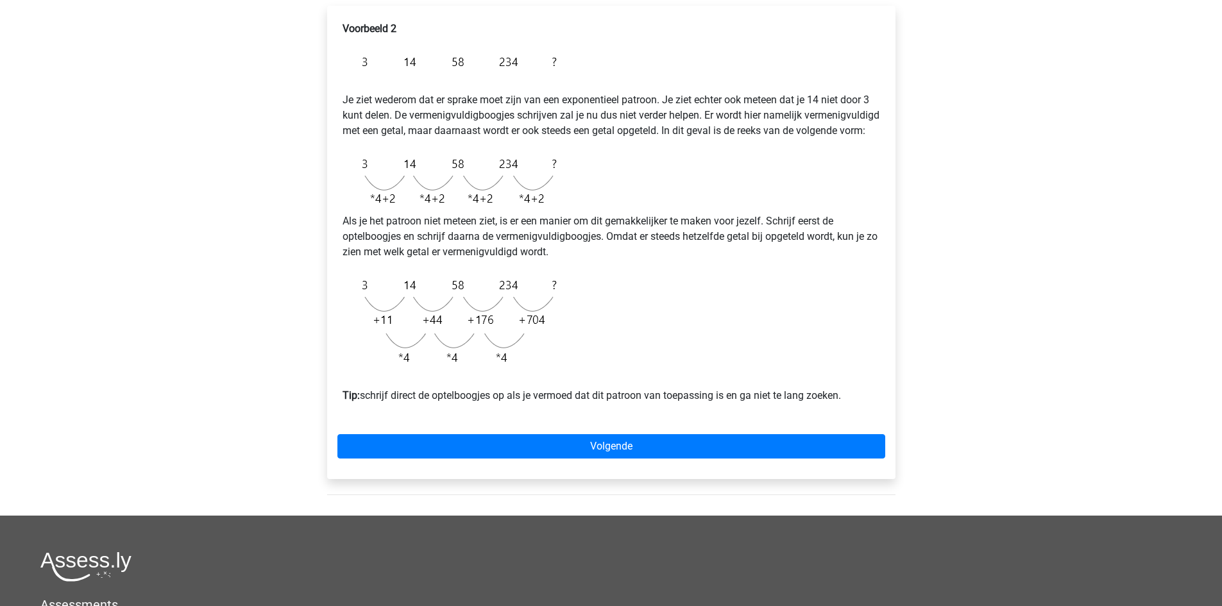
scroll to position [192, 0]
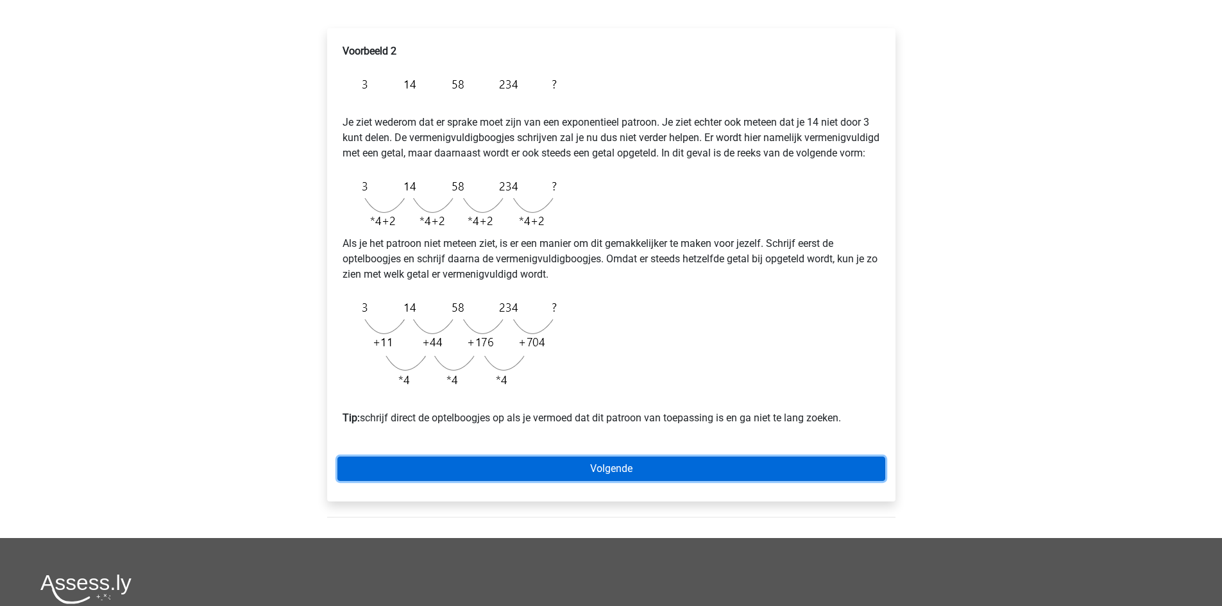
click at [629, 481] on link "Volgende" at bounding box center [611, 469] width 548 height 24
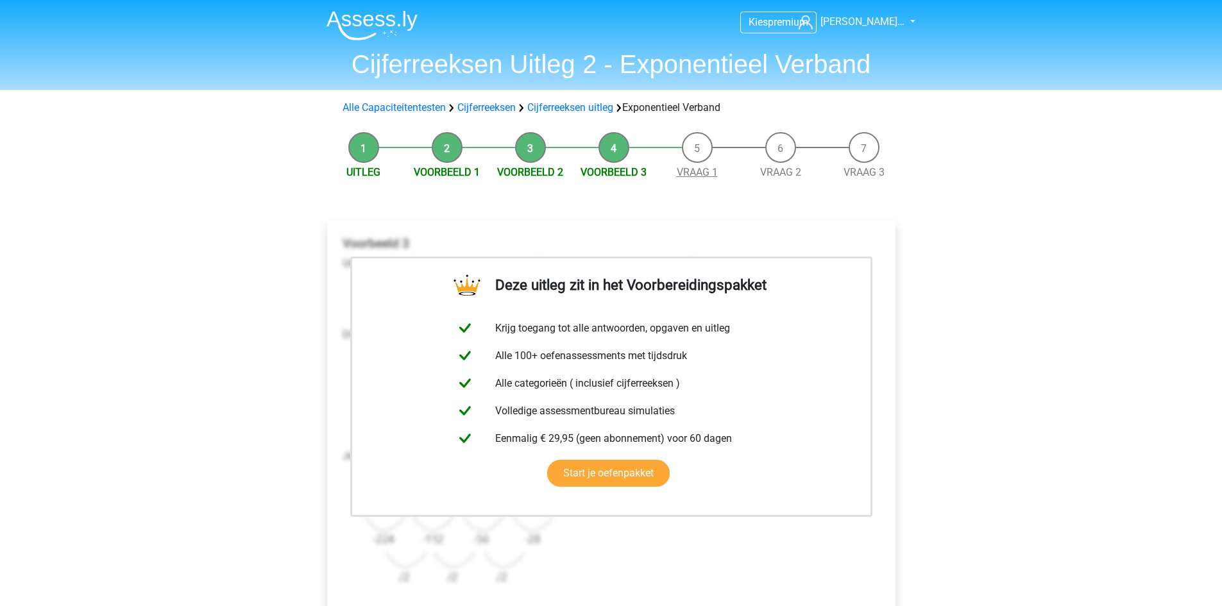
click at [697, 173] on link "Vraag 1" at bounding box center [697, 172] width 41 height 12
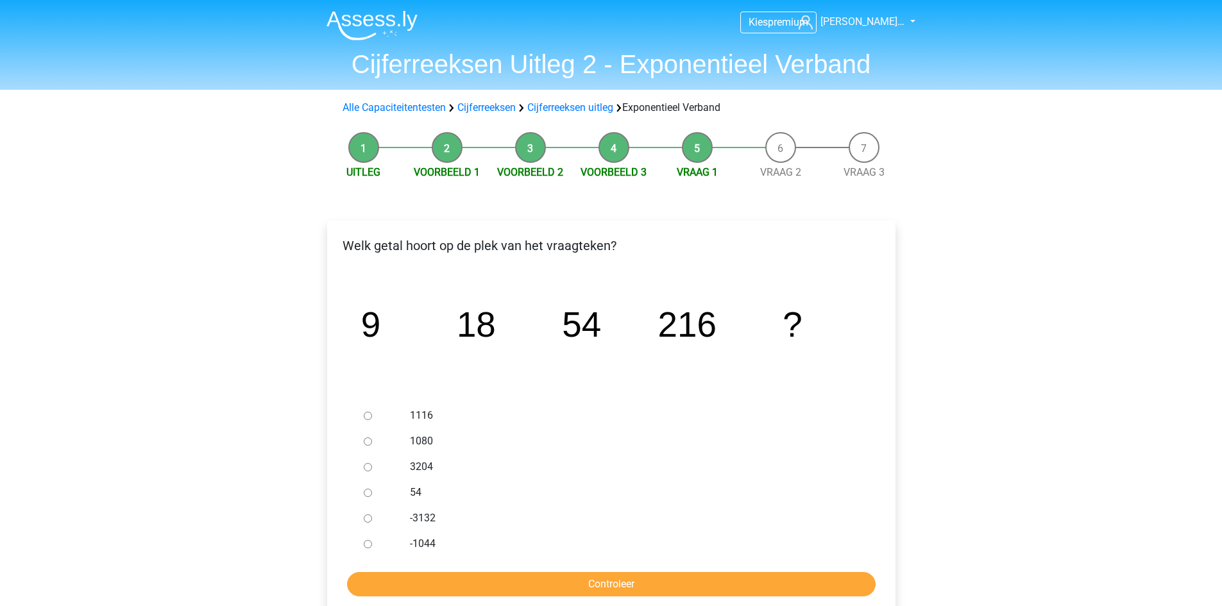
click at [367, 416] on input "1116" at bounding box center [368, 416] width 8 height 8
radio input "true"
click at [616, 588] on input "Controleer" at bounding box center [611, 584] width 529 height 24
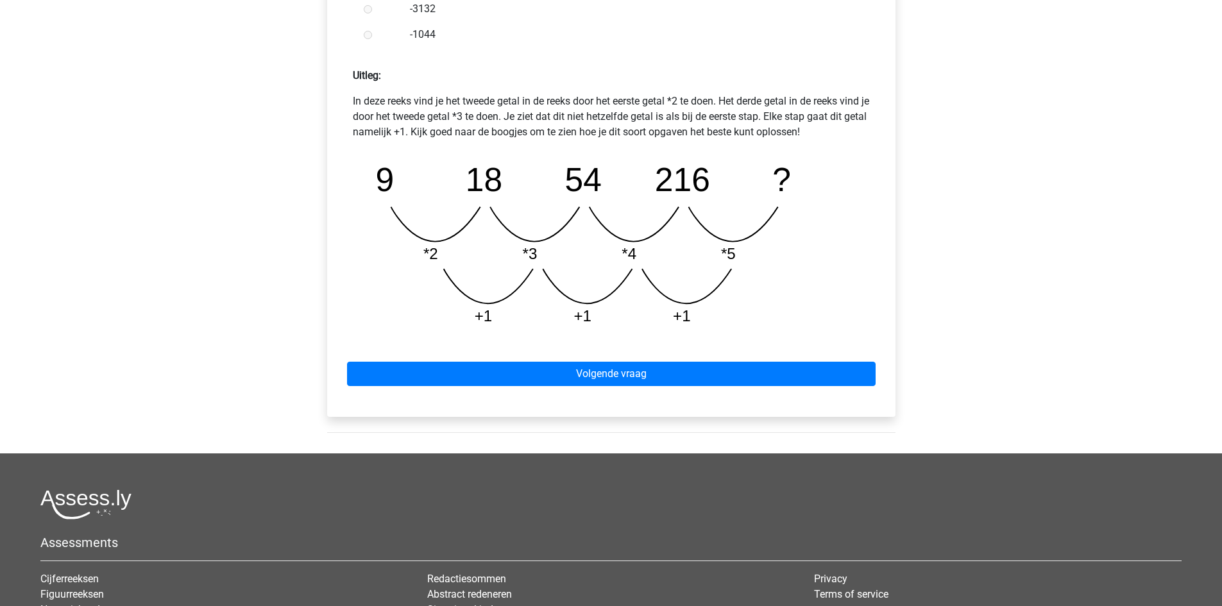
scroll to position [513, 0]
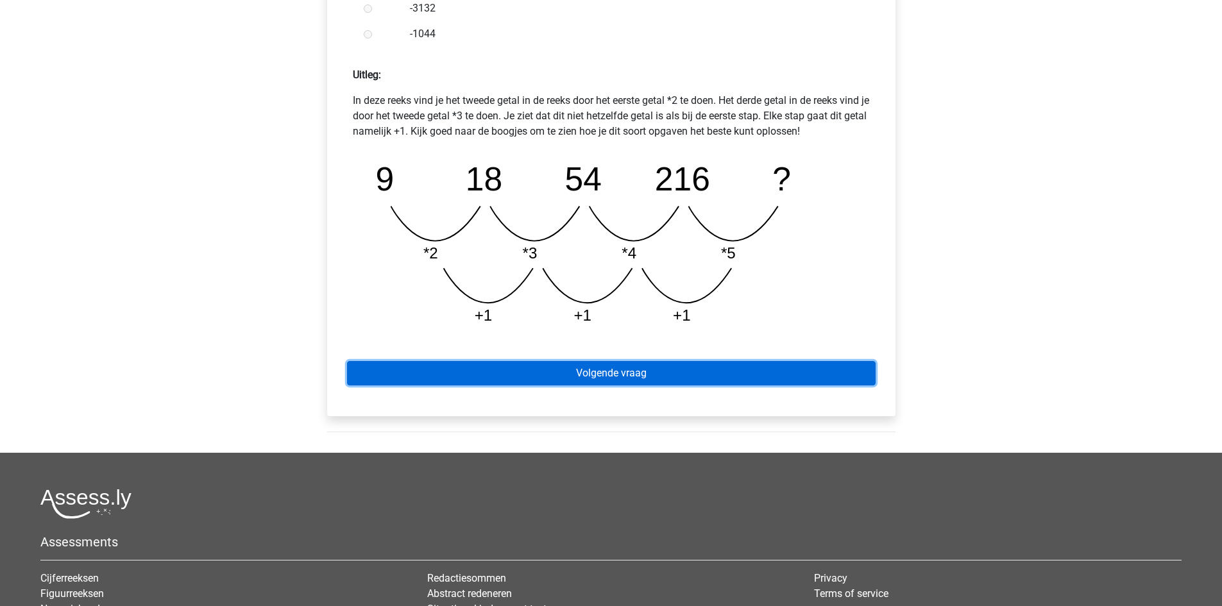
click at [604, 373] on link "Volgende vraag" at bounding box center [611, 373] width 529 height 24
